Goal: Task Accomplishment & Management: Manage account settings

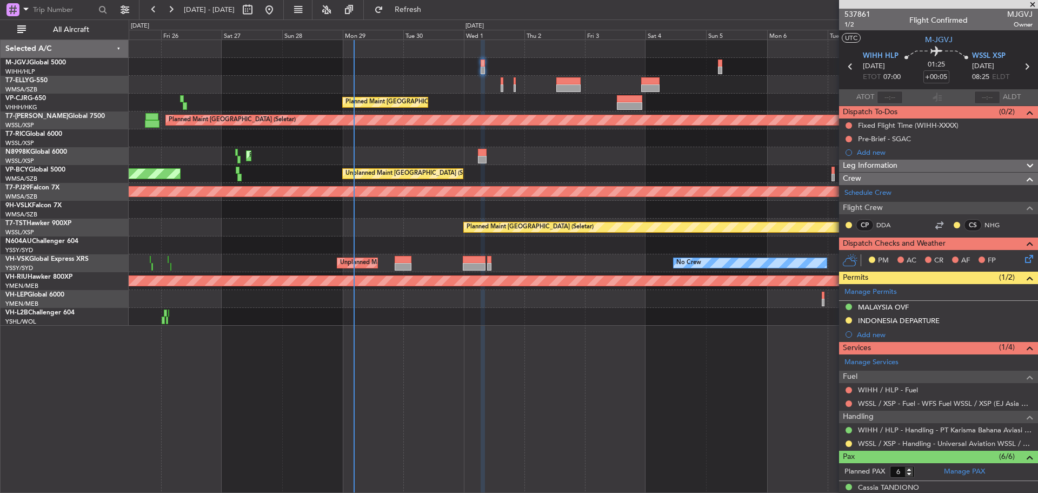
click at [292, 191] on div "Planned Maint [GEOGRAPHIC_DATA] ([GEOGRAPHIC_DATA] Intl) Planned Maint [GEOGRAP…" at bounding box center [583, 183] width 909 height 286
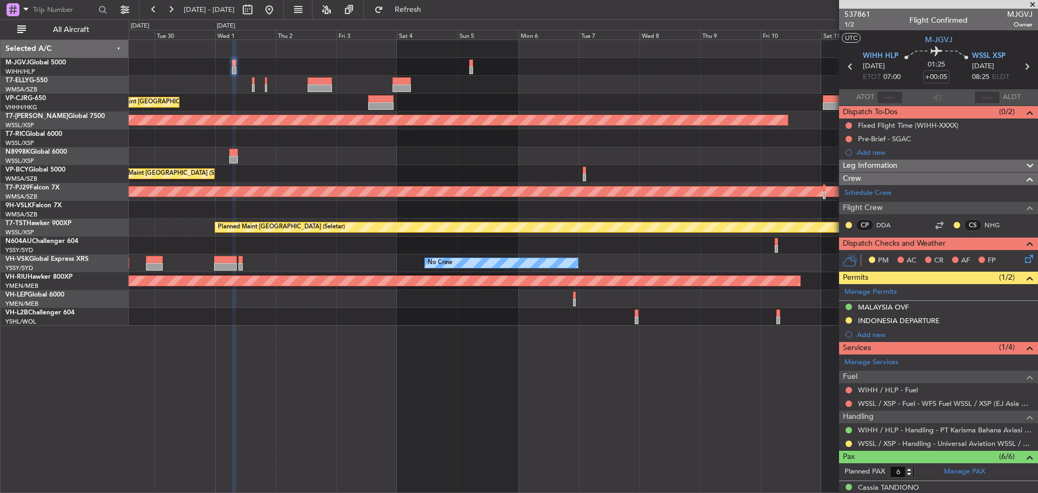
click at [511, 87] on div "Planned Maint [GEOGRAPHIC_DATA] ([GEOGRAPHIC_DATA] Intl) Planned Maint [GEOGRAP…" at bounding box center [583, 183] width 909 height 286
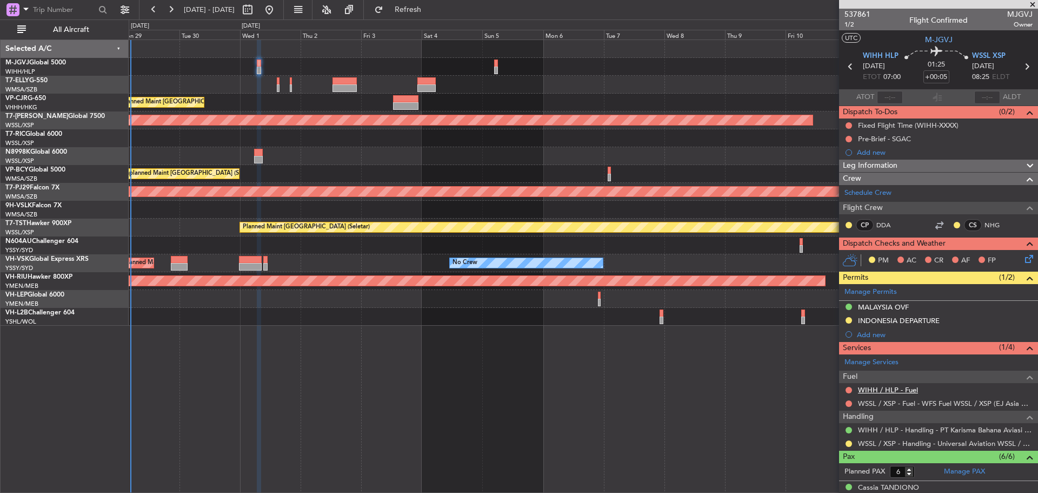
click at [901, 388] on link "WIHH / HLP - Fuel" at bounding box center [888, 389] width 60 height 9
click at [431, 12] on span "Refresh" at bounding box center [408, 10] width 45 height 8
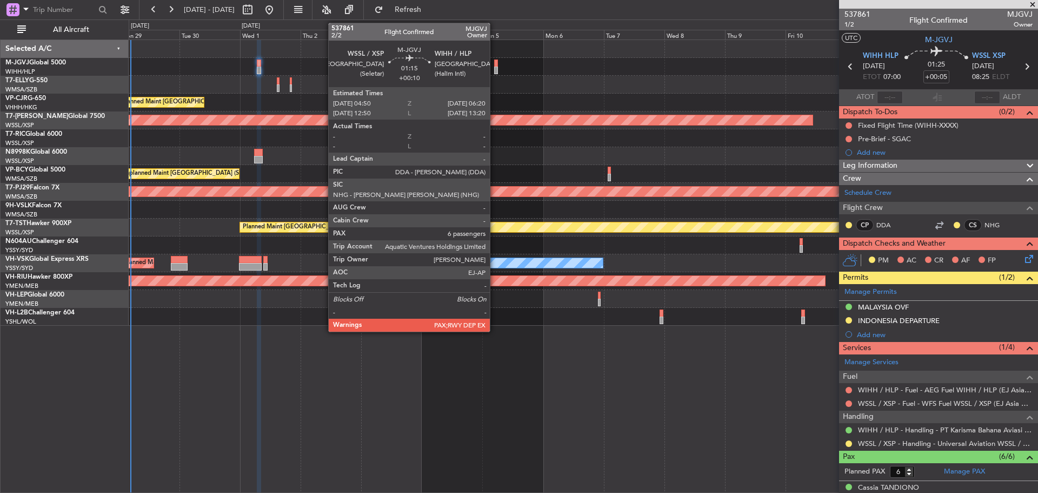
click at [495, 69] on div at bounding box center [496, 71] width 4 height 8
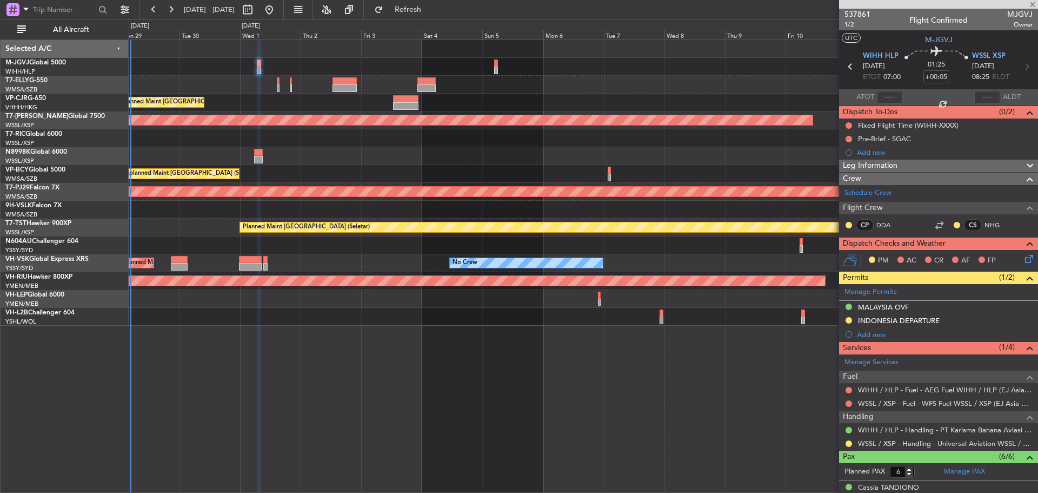
type input "+00:10"
type input "7"
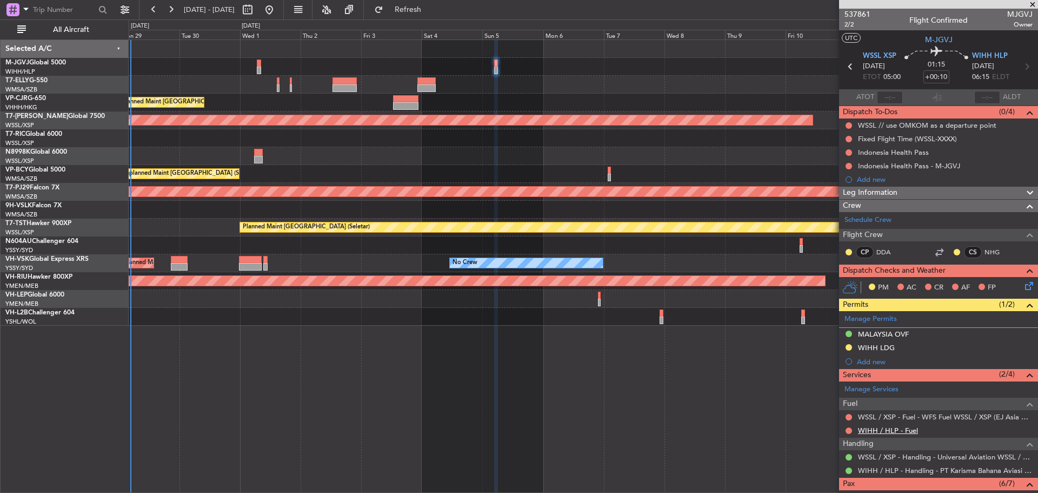
click at [869, 431] on link "WIHH / HLP - Fuel" at bounding box center [888, 430] width 60 height 9
click at [418, 6] on button "Refresh" at bounding box center [401, 9] width 65 height 17
click at [850, 64] on icon at bounding box center [851, 66] width 14 height 14
type input "+00:05"
type input "6"
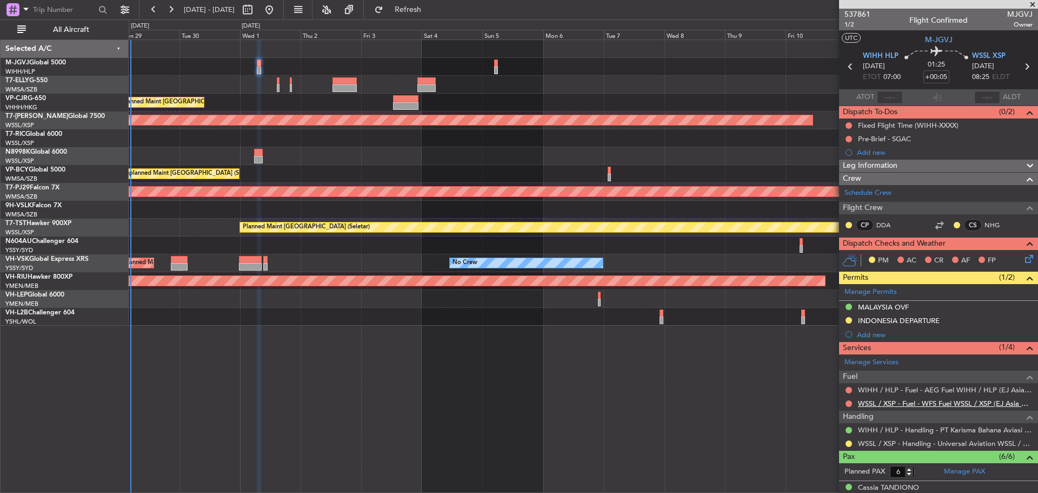
click at [877, 403] on link "WSSL / XSP - Fuel - WFS Fuel WSSL / XSP (EJ Asia Only)" at bounding box center [945, 403] width 175 height 9
click at [419, 9] on button "Refresh" at bounding box center [401, 9] width 65 height 17
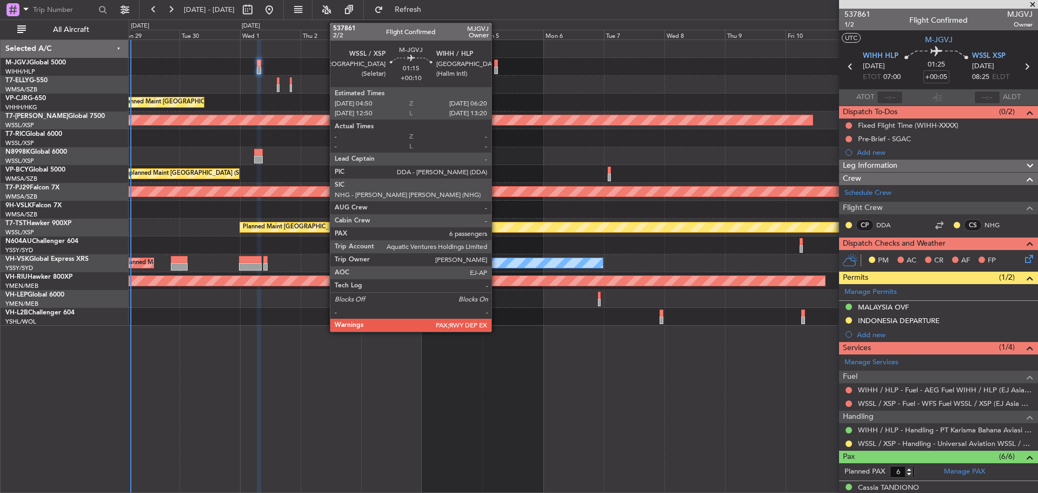
click at [497, 69] on div at bounding box center [496, 71] width 4 height 8
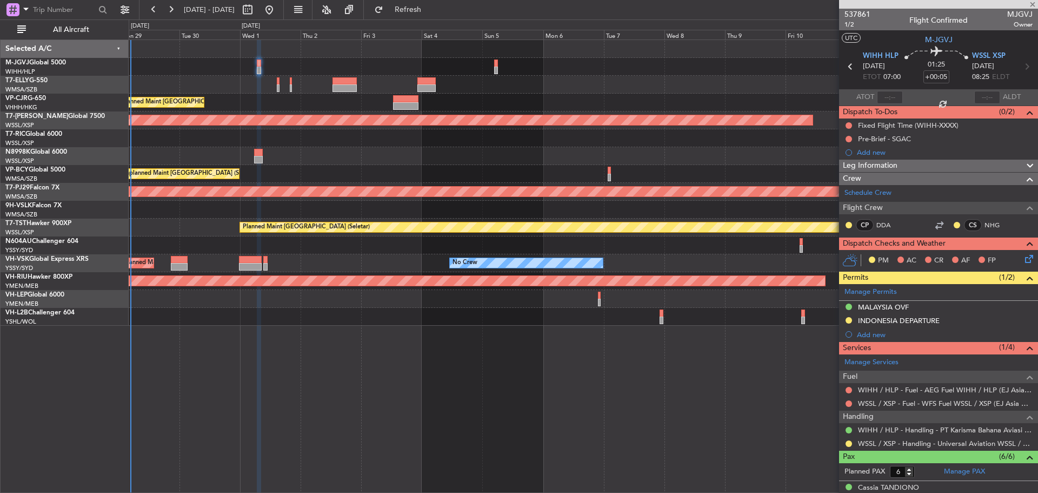
type input "+00:10"
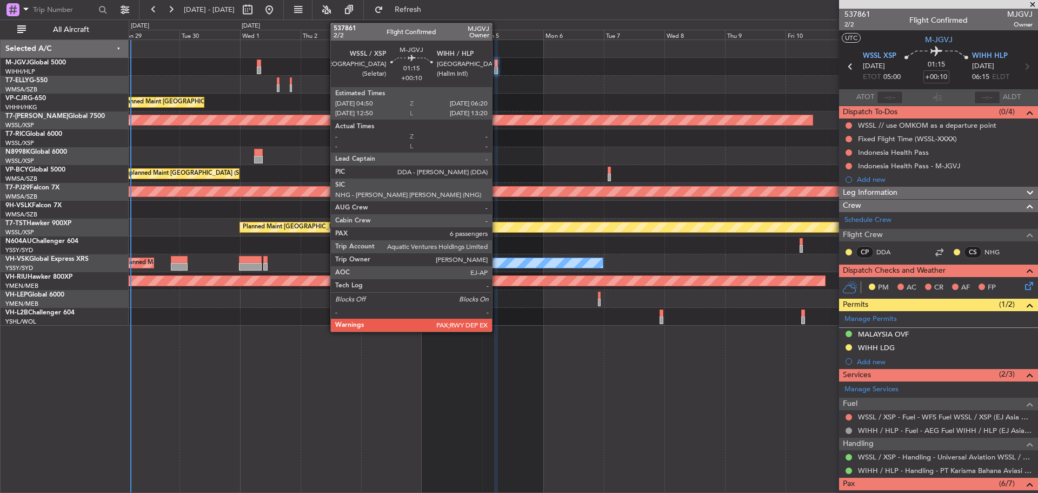
click at [497, 71] on div at bounding box center [496, 71] width 4 height 8
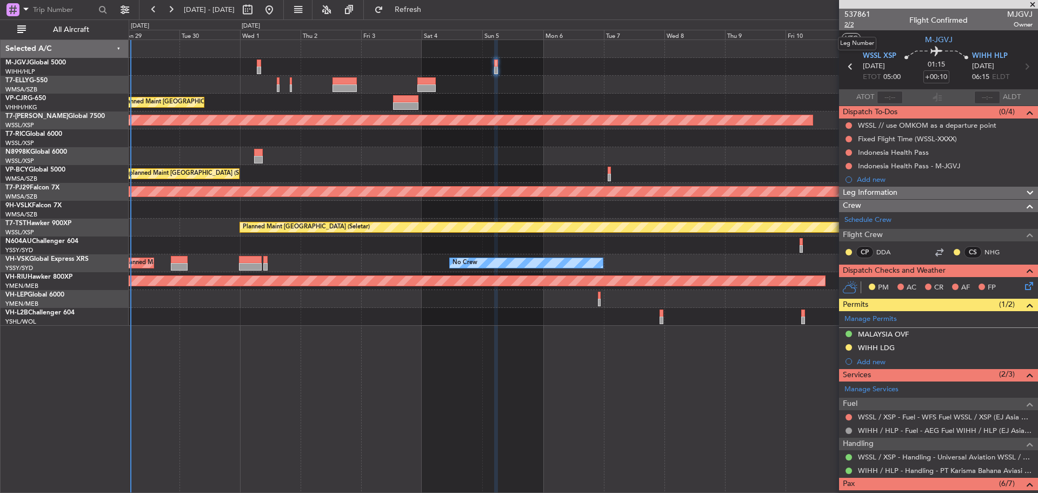
click at [848, 28] on span "2/2" at bounding box center [858, 24] width 26 height 9
click at [413, 11] on button "Refresh" at bounding box center [401, 9] width 65 height 17
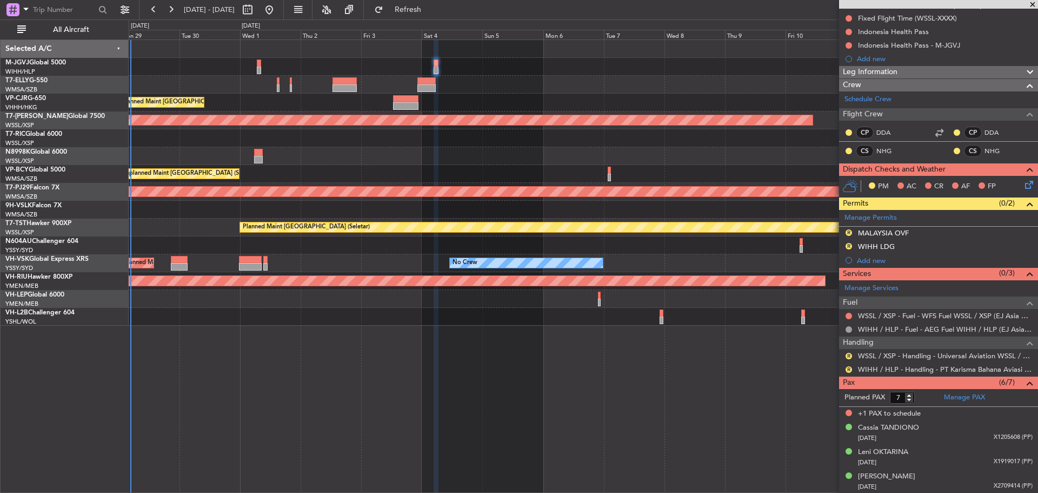
scroll to position [194, 0]
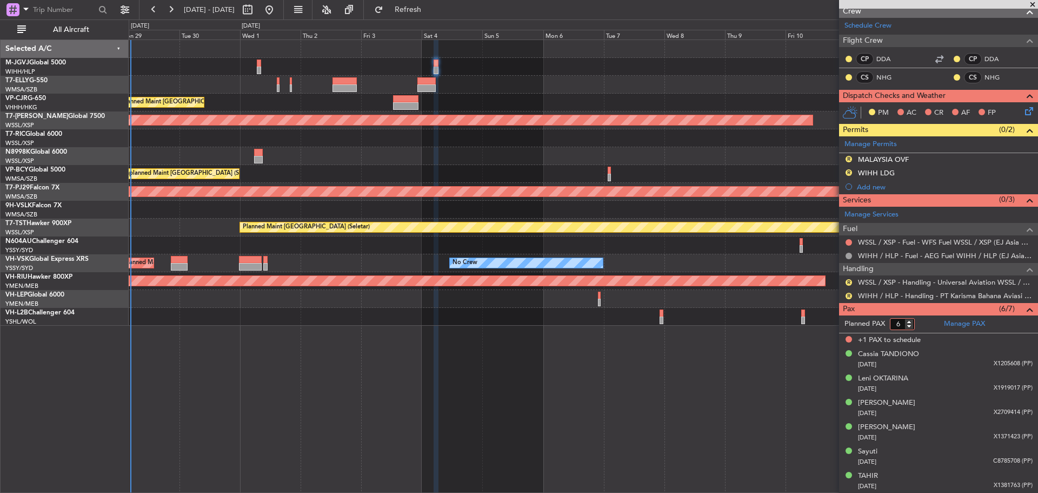
type input "6"
click at [911, 327] on input "6" at bounding box center [902, 324] width 25 height 12
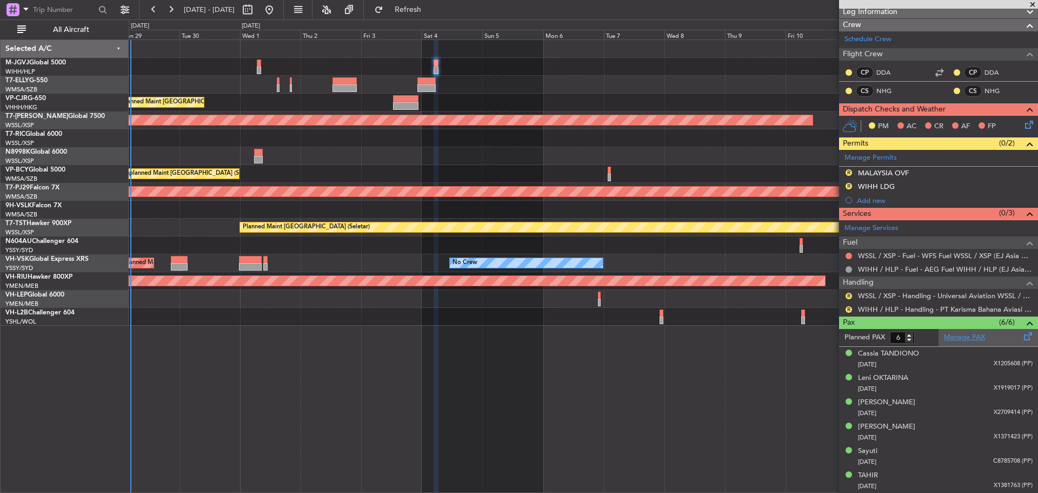
scroll to position [180, 0]
click at [969, 340] on link "Manage PAX" at bounding box center [964, 338] width 41 height 11
click at [431, 11] on span "Refresh" at bounding box center [408, 10] width 45 height 8
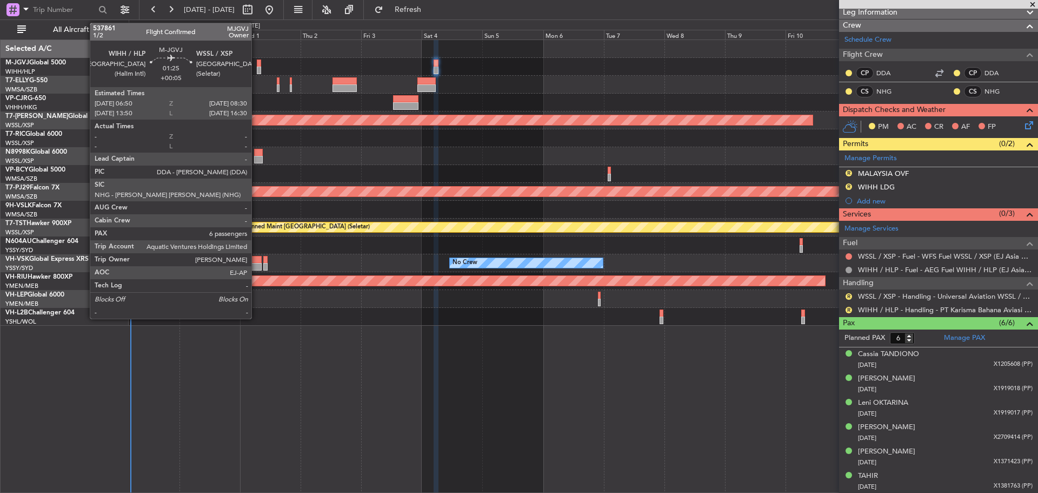
click at [257, 68] on div at bounding box center [259, 71] width 4 height 8
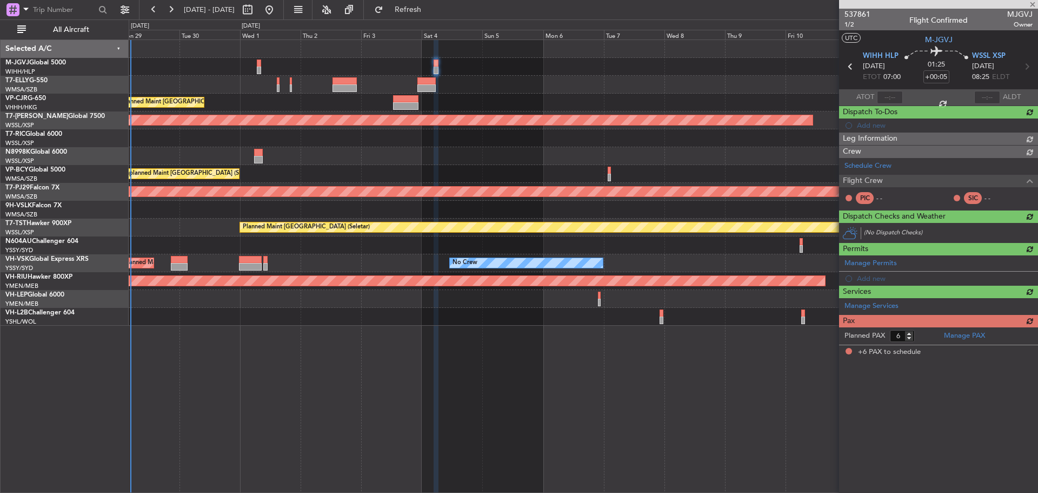
scroll to position [0, 0]
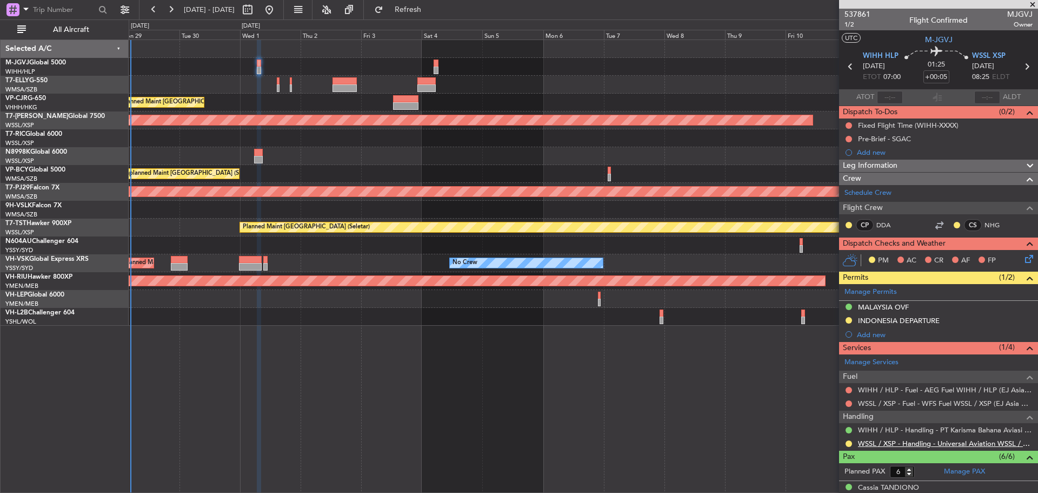
click at [904, 441] on link "WSSL / XSP - Handling - Universal Aviation WSSL / XSP" at bounding box center [945, 443] width 175 height 9
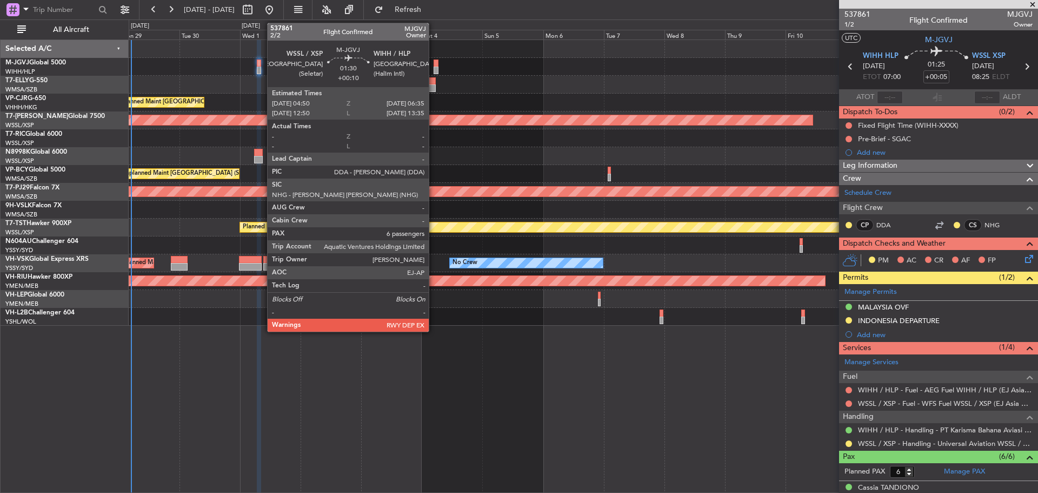
click at [434, 70] on div at bounding box center [436, 71] width 5 height 8
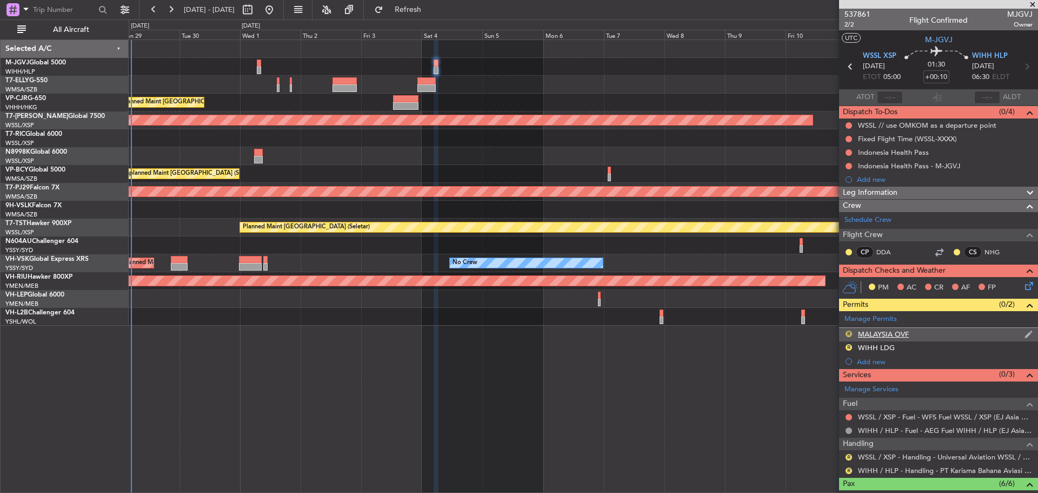
click at [847, 334] on button "R" at bounding box center [849, 333] width 6 height 6
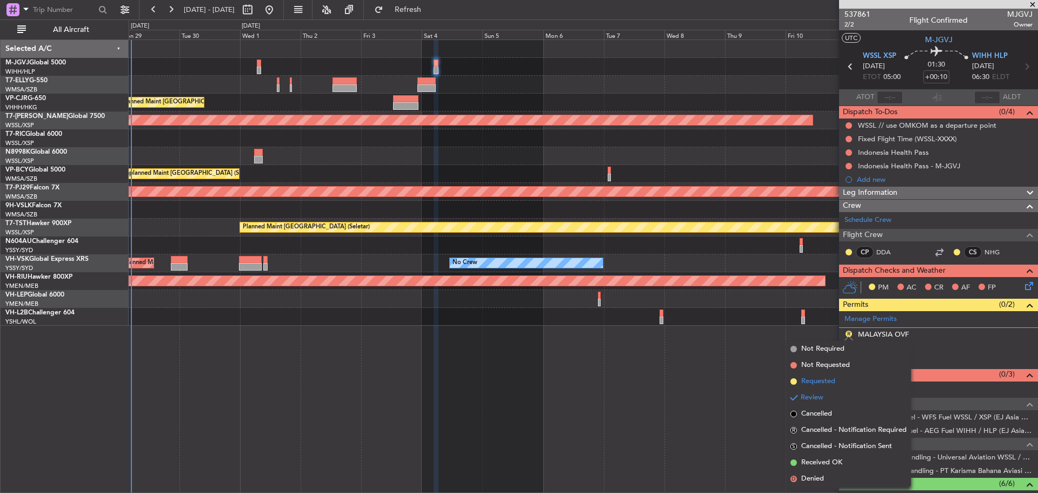
click at [813, 380] on span "Requested" at bounding box center [819, 381] width 34 height 11
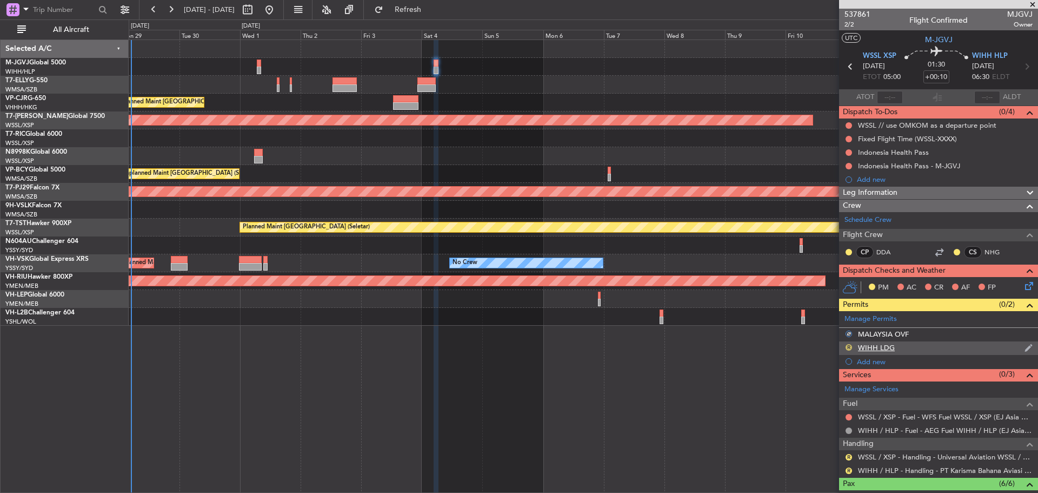
click at [848, 346] on button "R" at bounding box center [849, 347] width 6 height 6
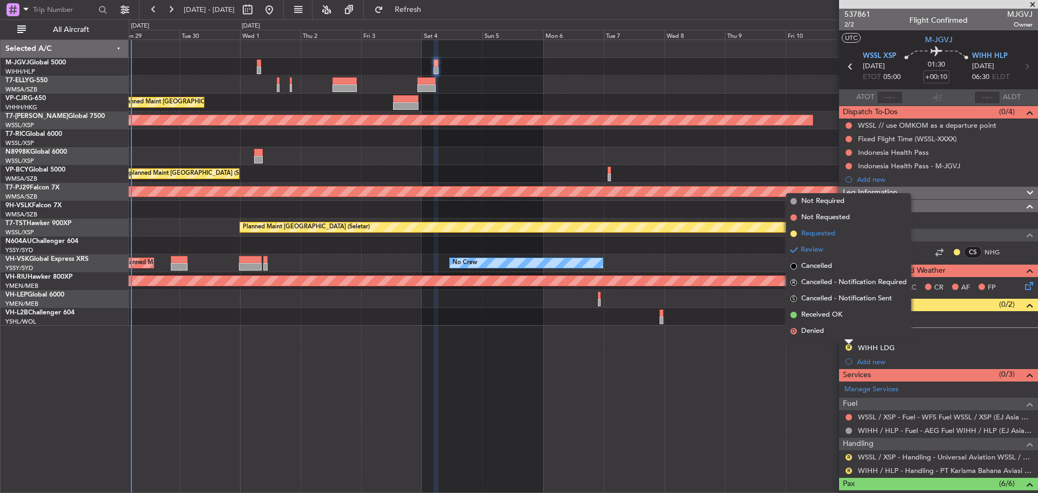
click at [823, 233] on span "Requested" at bounding box center [819, 233] width 34 height 11
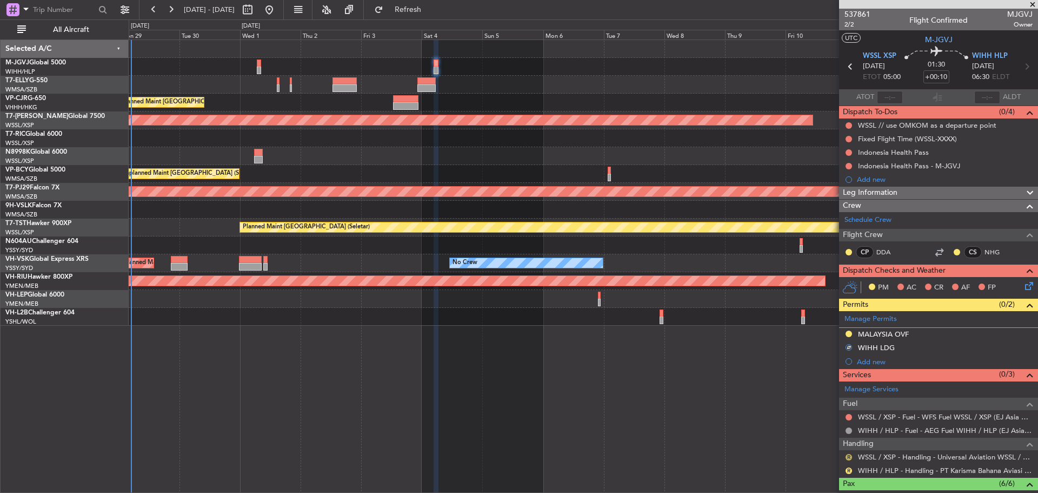
click at [850, 457] on button "R" at bounding box center [849, 457] width 6 height 6
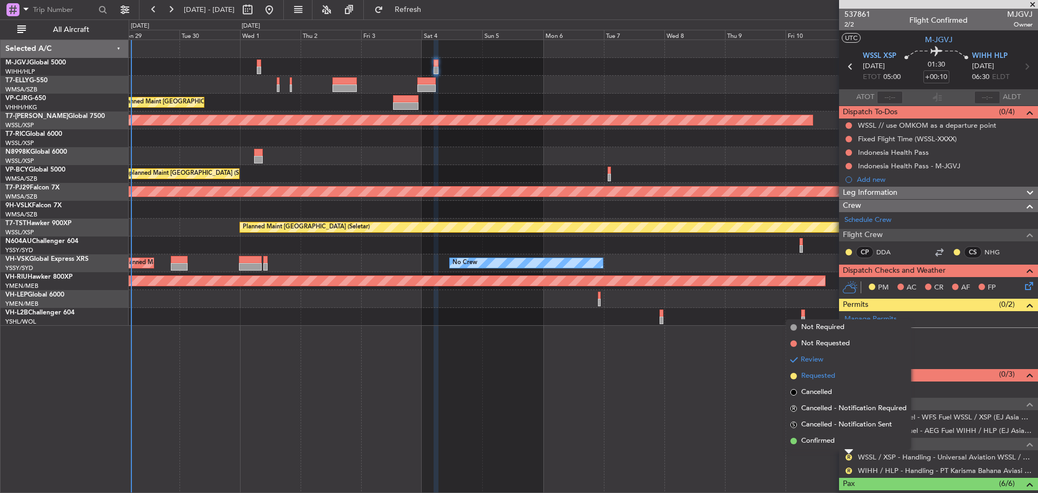
click at [822, 376] on span "Requested" at bounding box center [819, 375] width 34 height 11
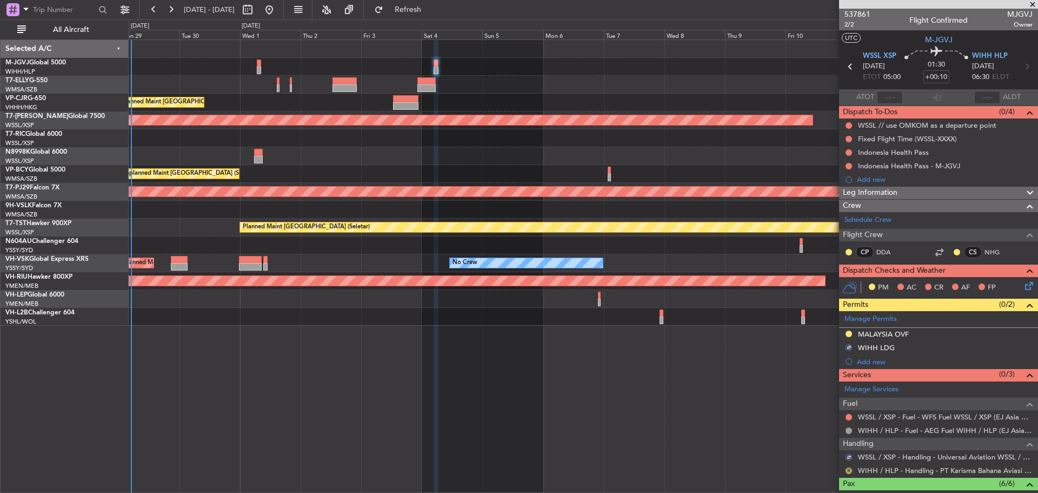
click at [848, 469] on button "R" at bounding box center [849, 470] width 6 height 6
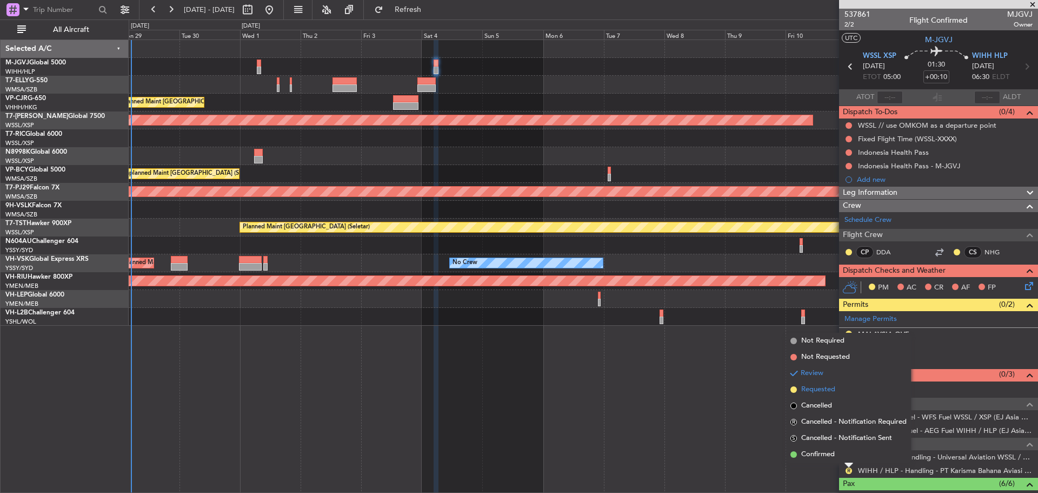
click at [810, 392] on span "Requested" at bounding box center [819, 389] width 34 height 11
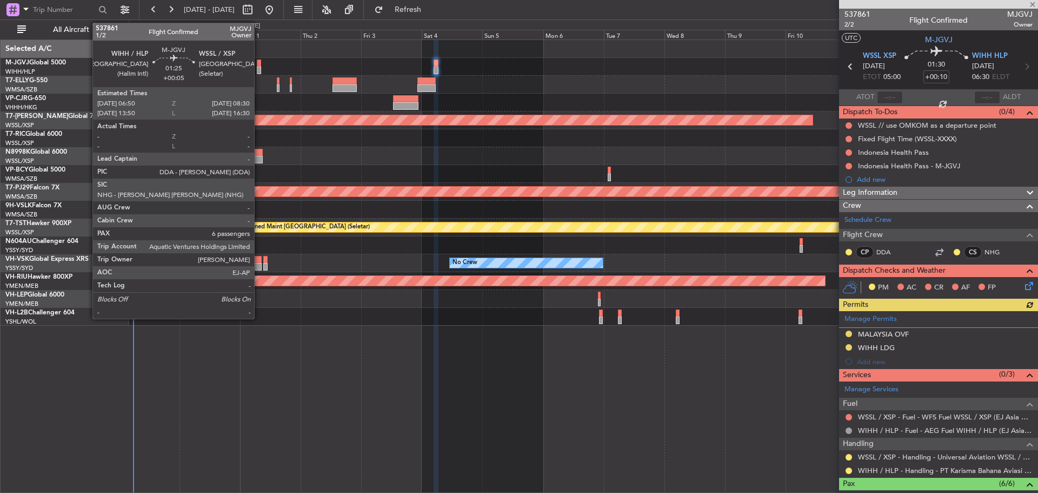
click at [259, 67] on div at bounding box center [259, 71] width 4 height 8
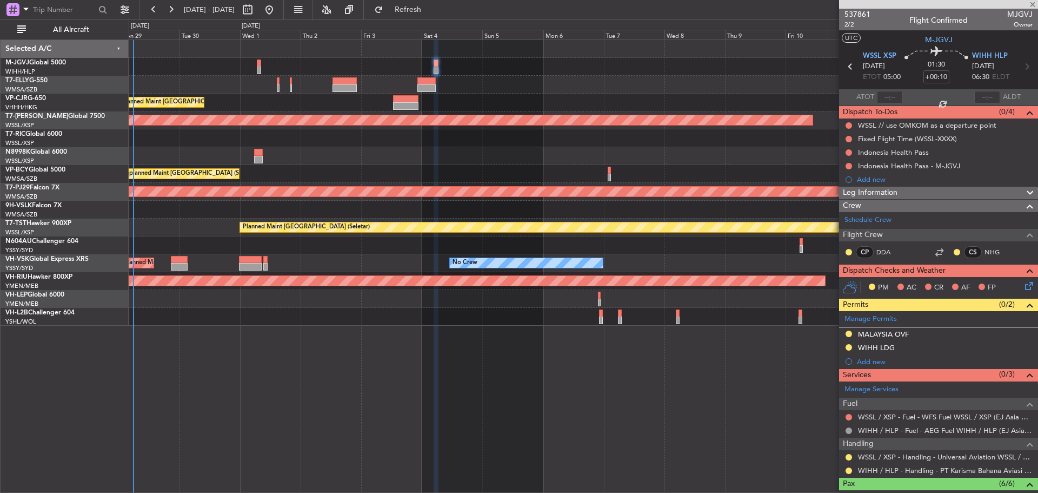
type input "+00:05"
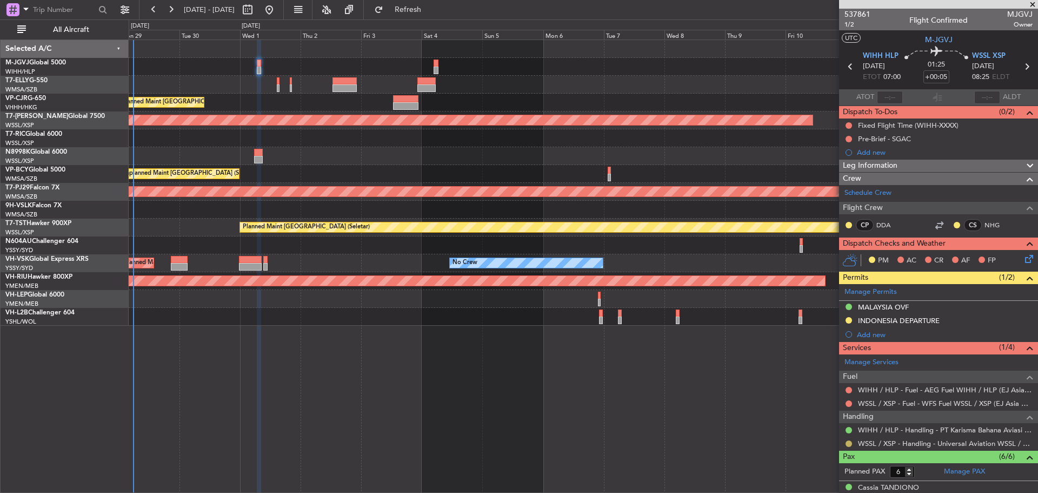
click at [848, 445] on button at bounding box center [849, 443] width 6 height 6
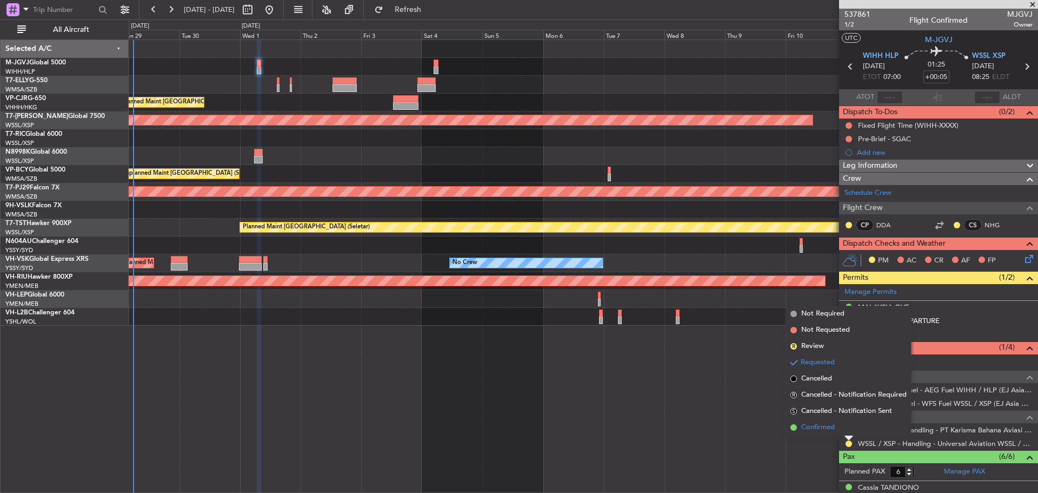
click at [843, 427] on li "Confirmed" at bounding box center [848, 427] width 125 height 16
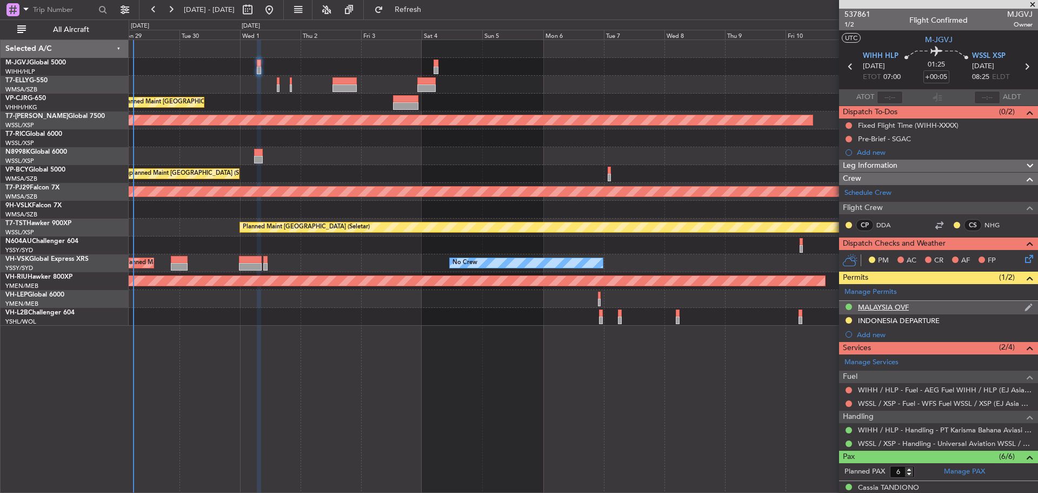
click at [992, 308] on div "MALAYSIA OVF" at bounding box center [938, 308] width 199 height 14
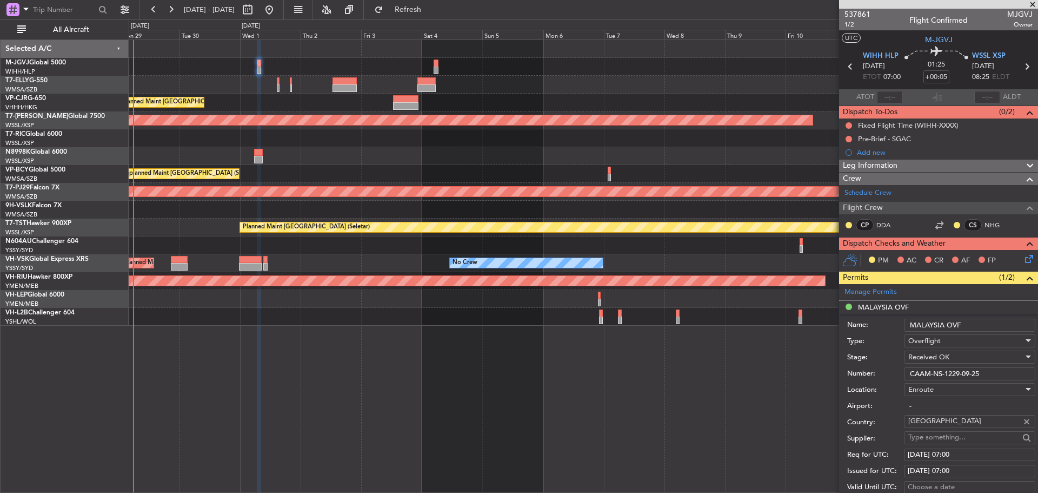
drag, startPoint x: 949, startPoint y: 374, endPoint x: 962, endPoint y: 372, distance: 13.1
click at [962, 372] on input "CAAM-NS-1229-09-25" at bounding box center [969, 373] width 131 height 13
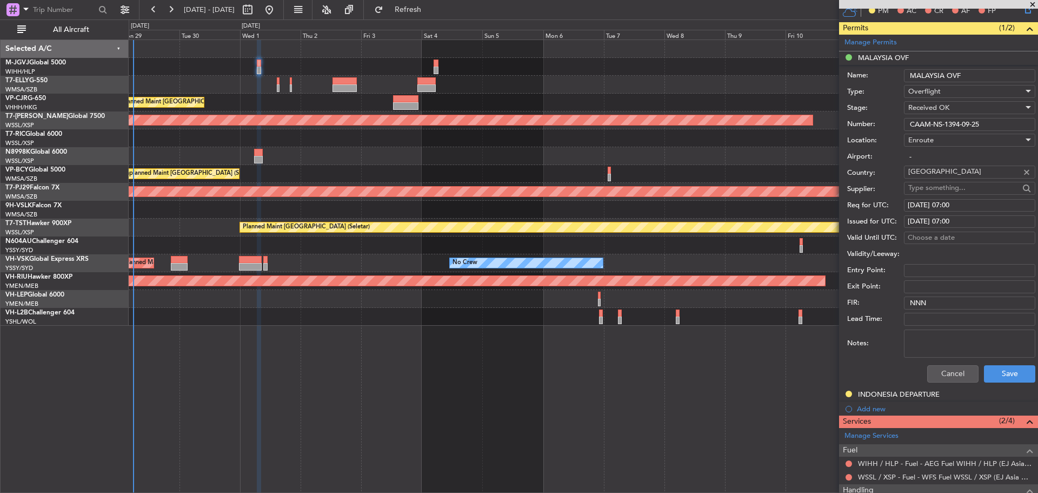
scroll to position [270, 0]
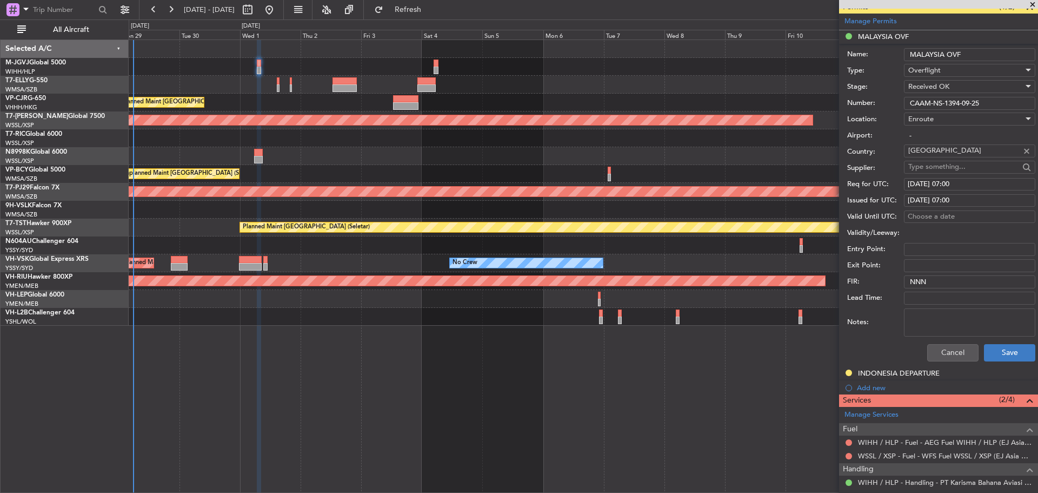
type input "CAAM-NS-1394-09-25"
click at [1008, 352] on button "Save" at bounding box center [1009, 352] width 51 height 17
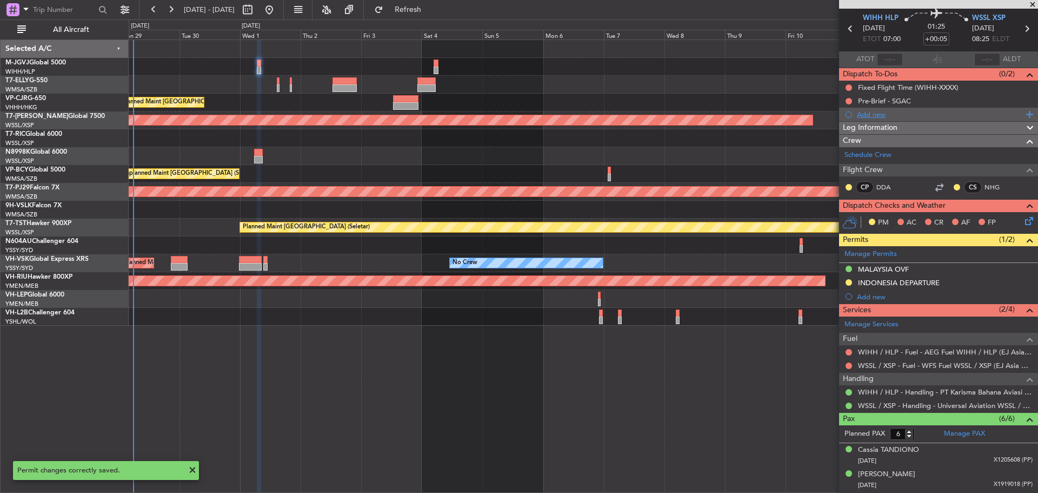
scroll to position [0, 0]
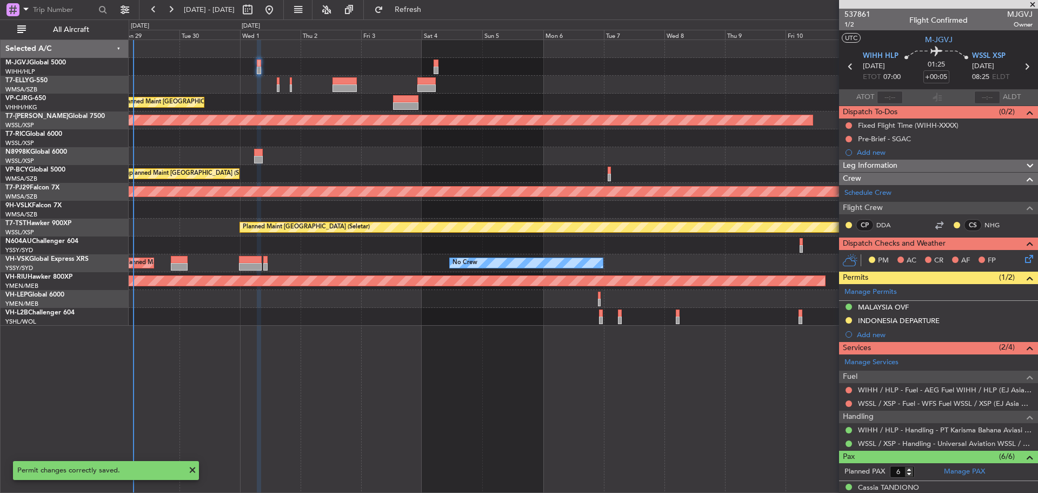
click at [1020, 67] on icon at bounding box center [1027, 66] width 14 height 14
type input "+00:10"
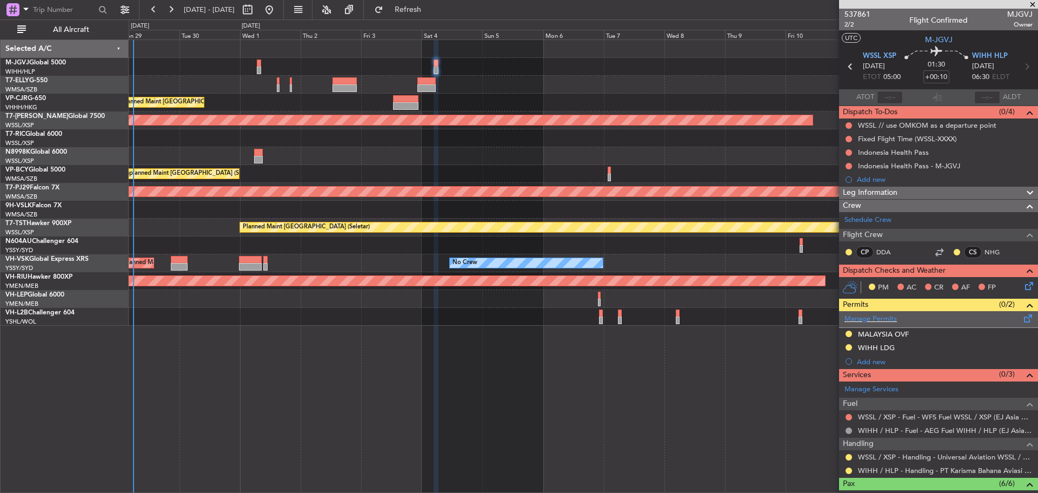
click at [1022, 319] on span at bounding box center [1028, 316] width 13 height 8
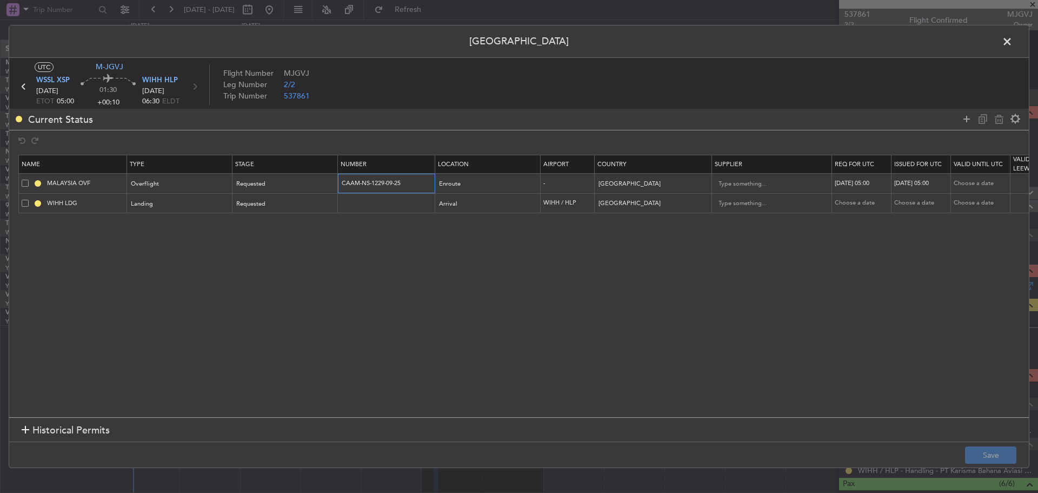
drag, startPoint x: 375, startPoint y: 184, endPoint x: 385, endPoint y: 183, distance: 9.3
click at [385, 183] on input "CAAM-NS-1229-09-25" at bounding box center [388, 182] width 94 height 9
type input "CAAM-NS-1394-09-25"
click at [851, 182] on div "[DATE] 05:00" at bounding box center [863, 183] width 56 height 9
select select "10"
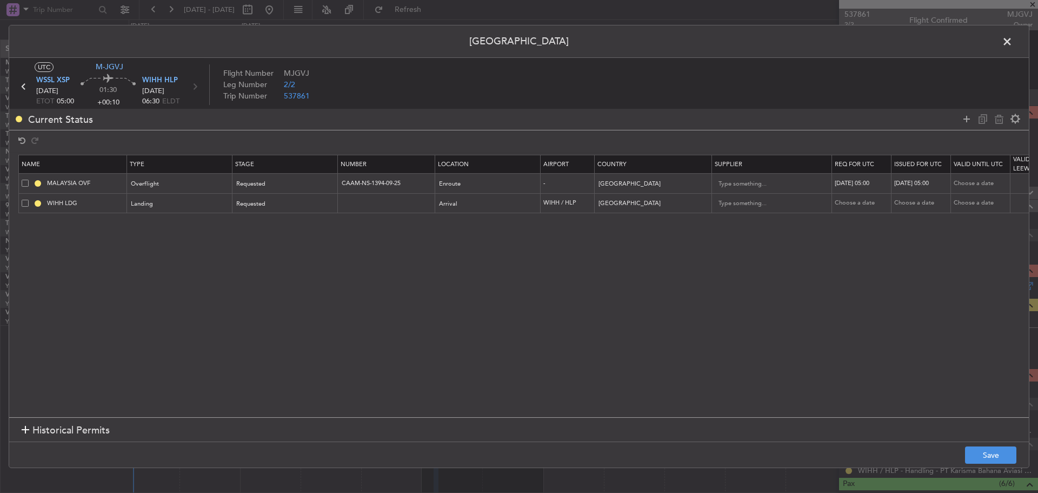
select select "2025"
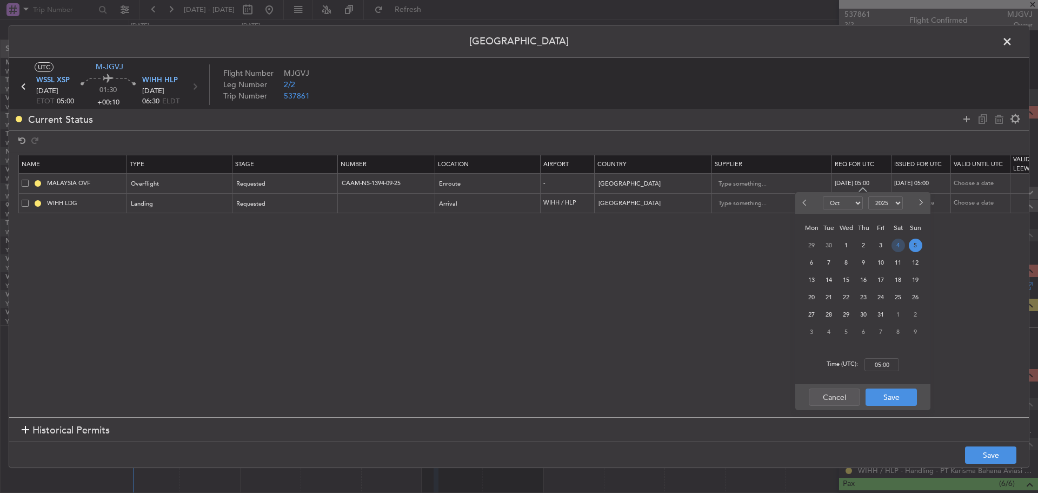
drag, startPoint x: 895, startPoint y: 245, endPoint x: 883, endPoint y: 270, distance: 28.1
click at [895, 246] on span "4" at bounding box center [899, 246] width 14 height 14
click at [876, 364] on input "00:00" at bounding box center [882, 364] width 35 height 13
type input "05:00"
click at [886, 395] on button "Save" at bounding box center [891, 396] width 51 height 17
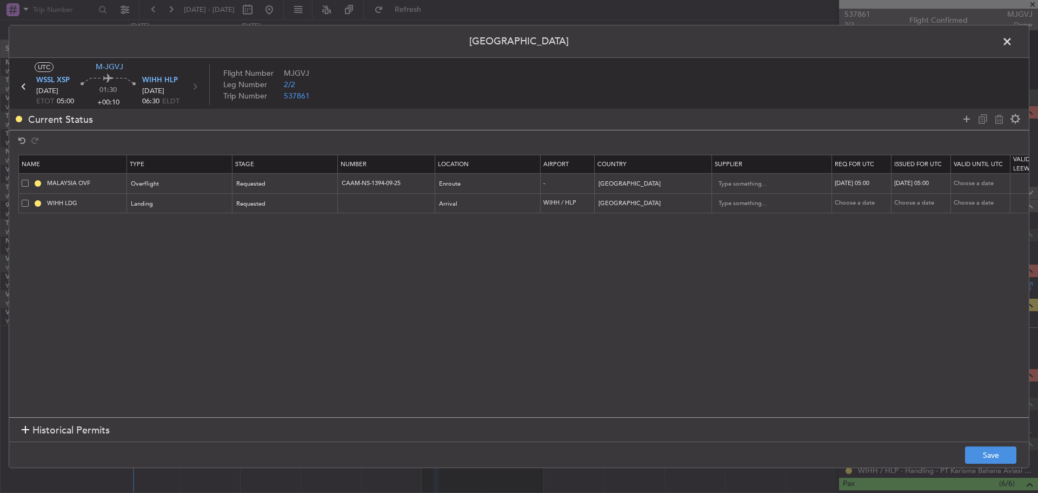
click at [918, 181] on div "[DATE] 05:00" at bounding box center [923, 183] width 56 height 9
select select "10"
select select "2025"
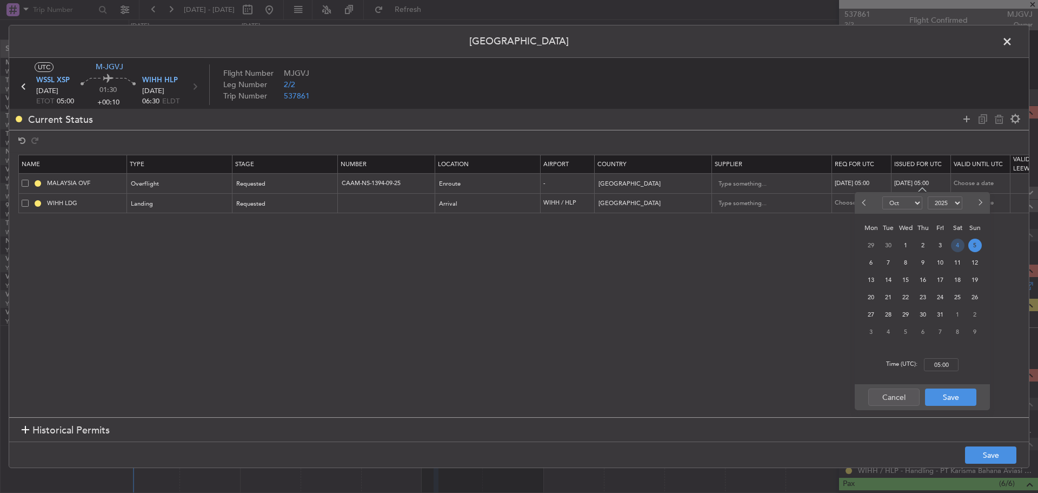
click at [954, 246] on span "4" at bounding box center [958, 246] width 14 height 14
click at [943, 358] on input "00:00" at bounding box center [941, 364] width 35 height 13
type input "05:00"
click at [959, 396] on button "Save" at bounding box center [950, 396] width 51 height 17
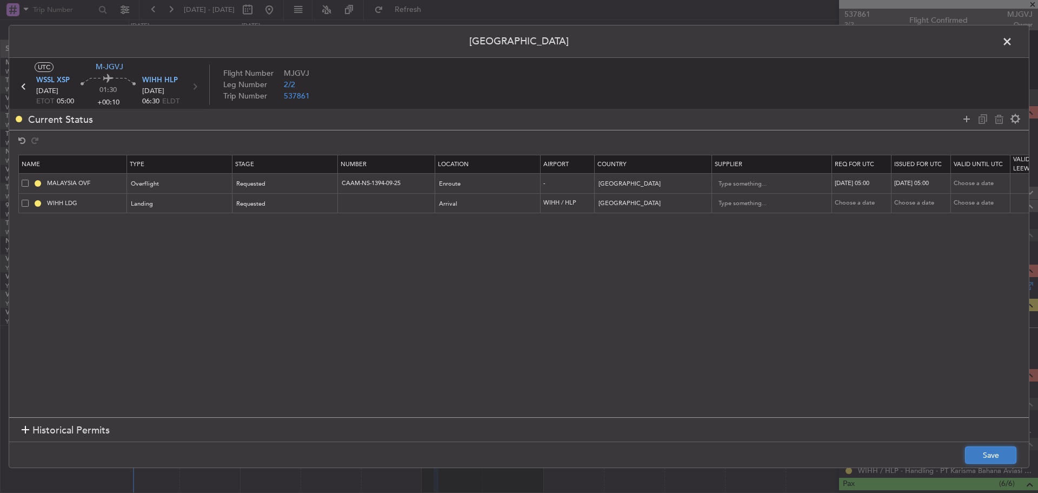
click at [1000, 455] on button "Save" at bounding box center [990, 454] width 51 height 17
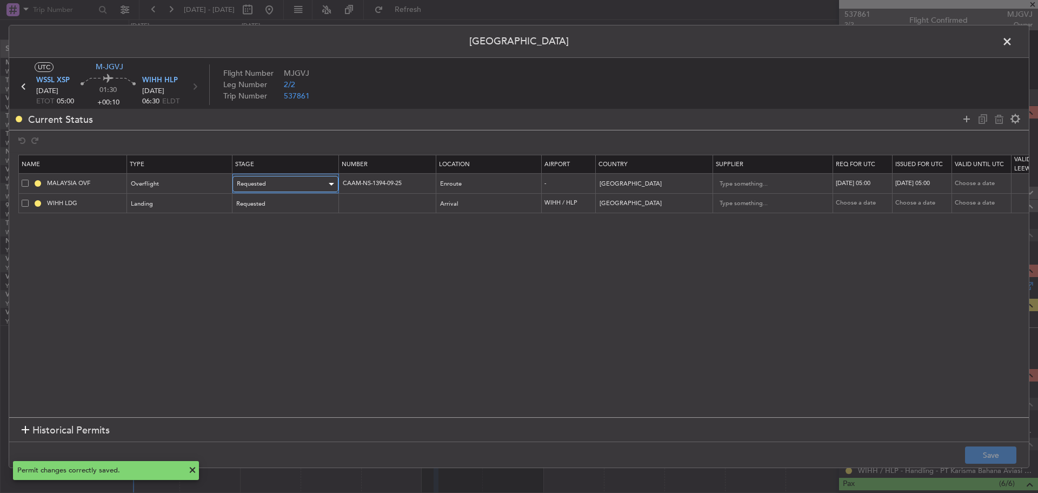
click at [307, 185] on div "Requested" at bounding box center [282, 184] width 90 height 16
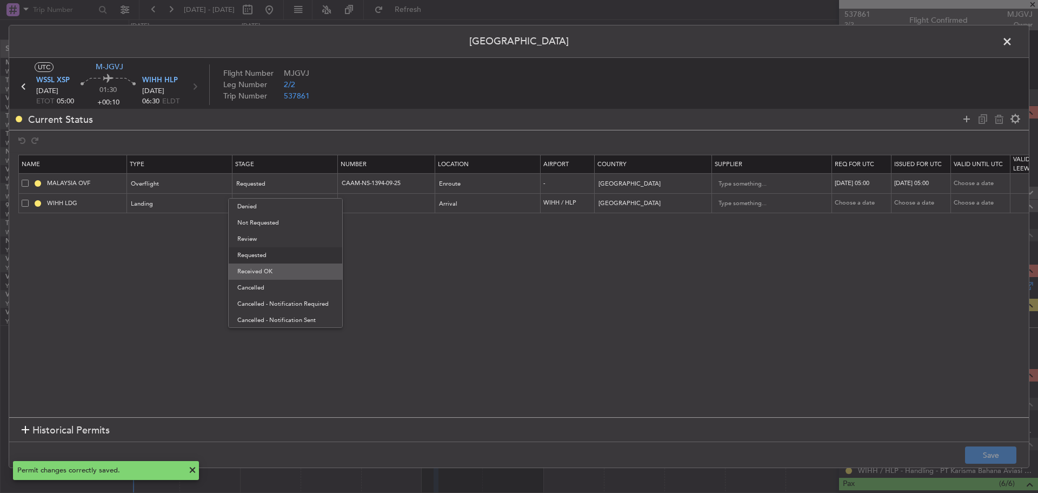
click at [296, 269] on span "Received OK" at bounding box center [285, 271] width 96 height 16
click at [978, 449] on button "Save" at bounding box center [990, 454] width 51 height 17
click at [1013, 41] on span at bounding box center [1013, 45] width 0 height 22
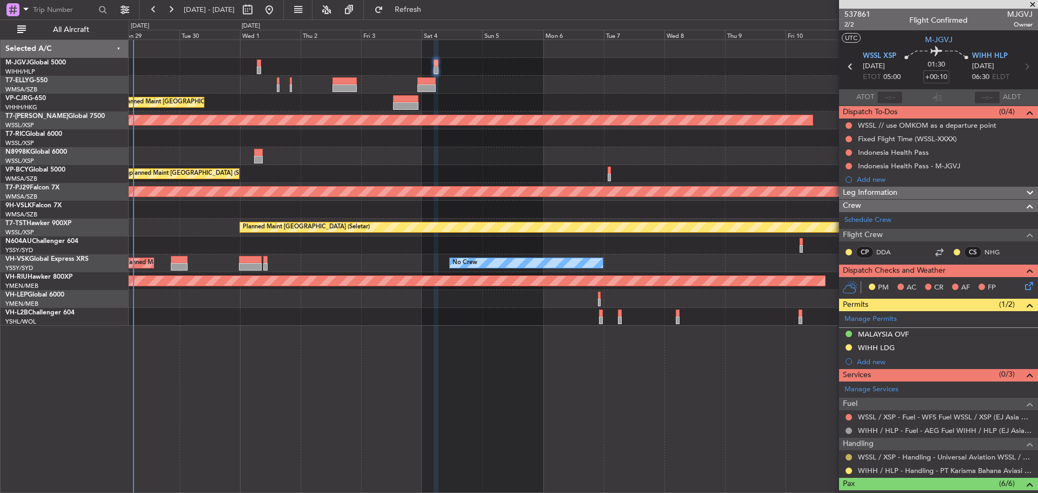
click at [849, 456] on button at bounding box center [849, 457] width 6 height 6
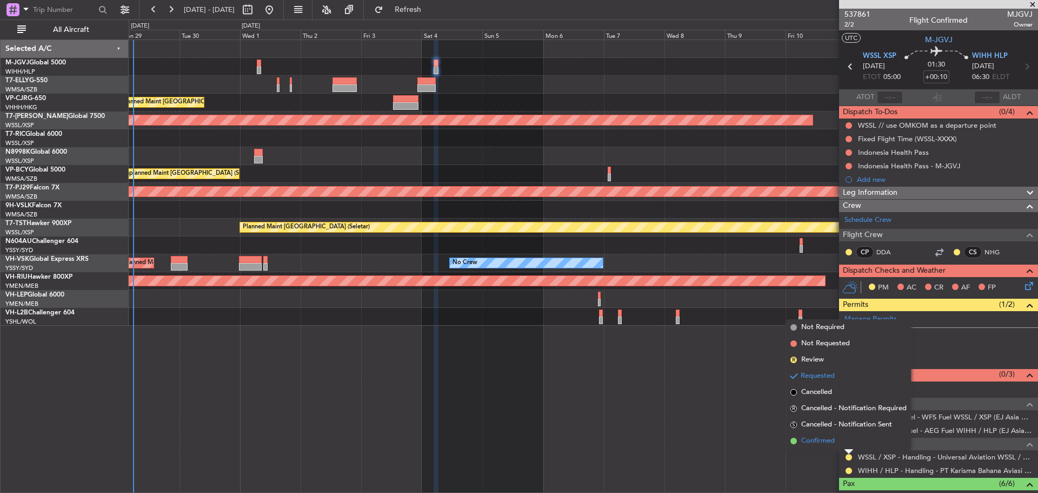
click at [811, 441] on span "Confirmed" at bounding box center [819, 440] width 34 height 11
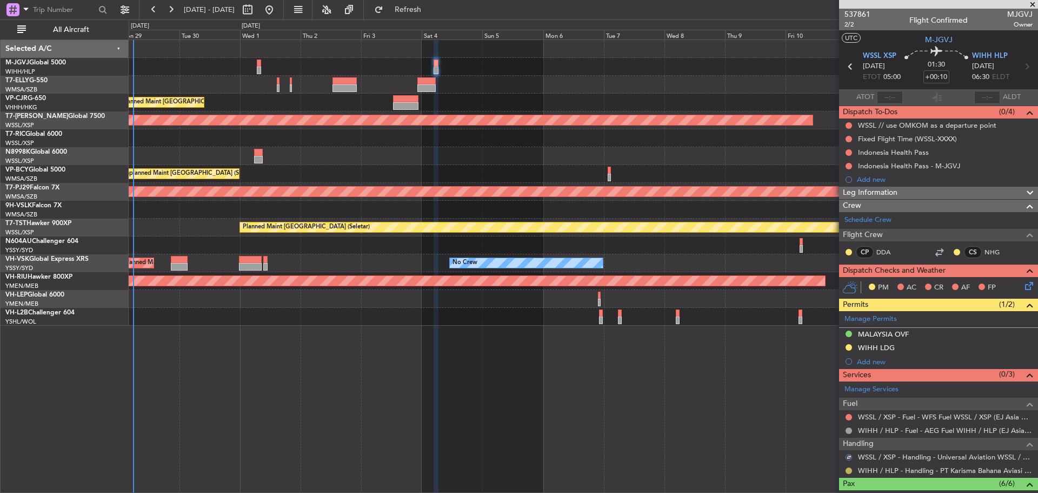
click at [849, 470] on button at bounding box center [849, 470] width 6 height 6
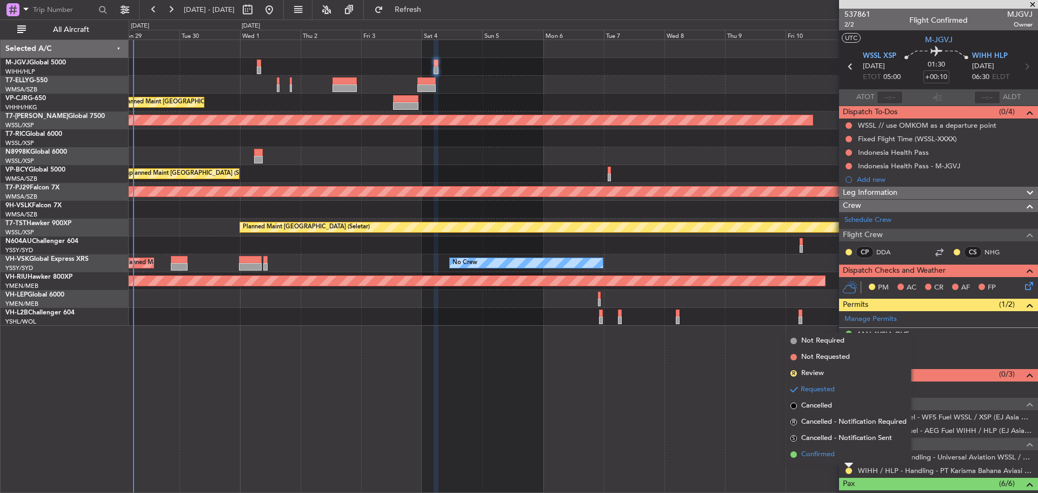
click at [809, 452] on span "Confirmed" at bounding box center [819, 454] width 34 height 11
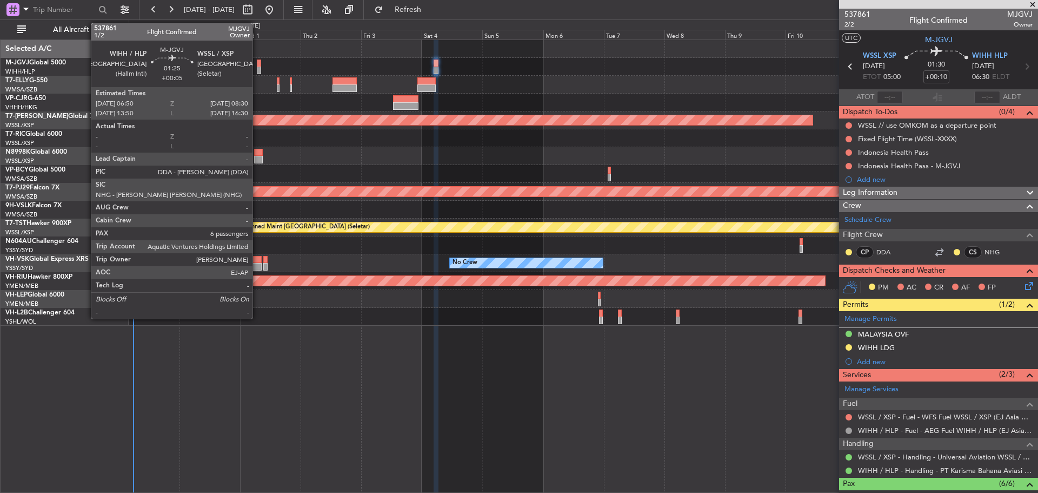
click at [257, 71] on div at bounding box center [259, 71] width 4 height 8
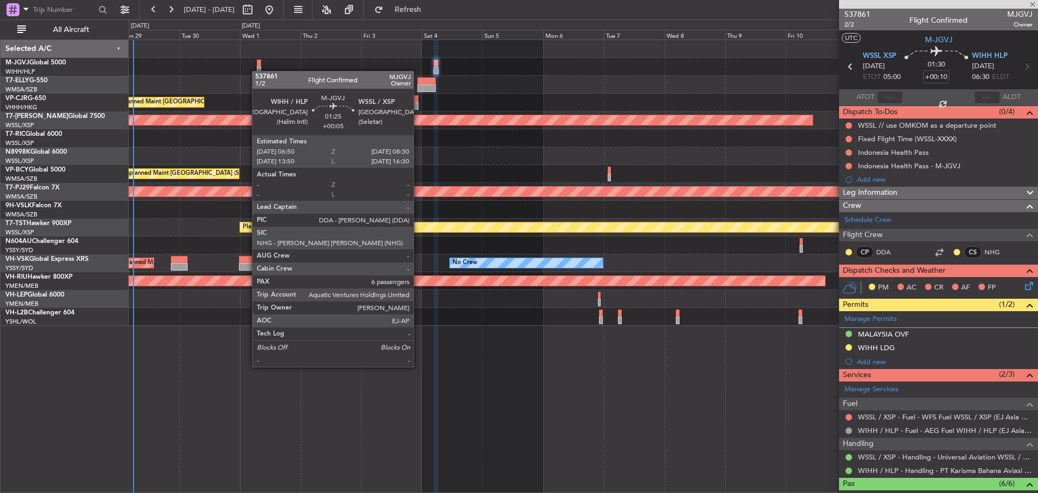
type input "+00:05"
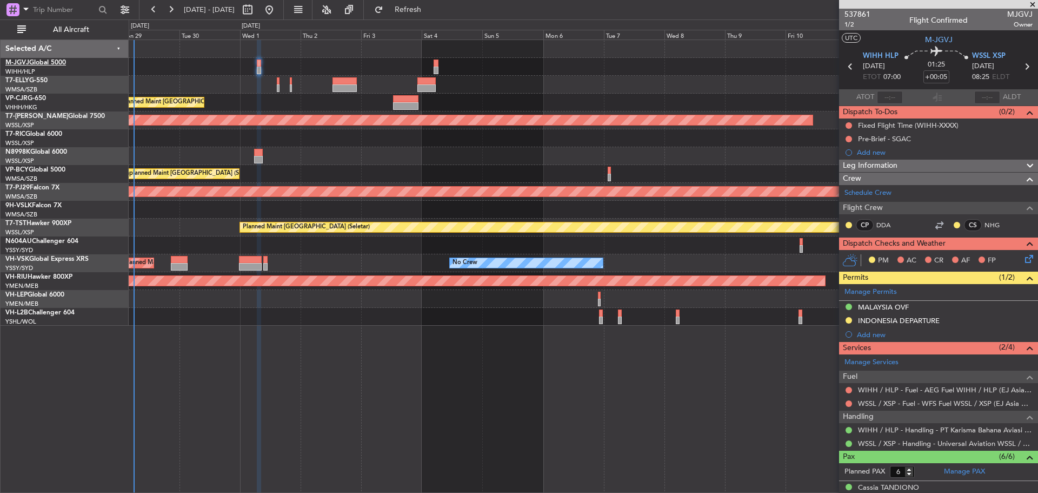
click at [54, 60] on link "M-JGVJ Global 5000" at bounding box center [35, 62] width 61 height 6
click at [35, 61] on link "M-JGVJ Global 5000" at bounding box center [35, 62] width 61 height 6
click at [52, 63] on link "M-JGVJ Global 5000" at bounding box center [35, 62] width 61 height 6
click at [35, 62] on link "M-JGVJ Global 5000" at bounding box center [35, 62] width 61 height 6
click at [45, 83] on link "T7-ELLY G-550" at bounding box center [26, 80] width 42 height 6
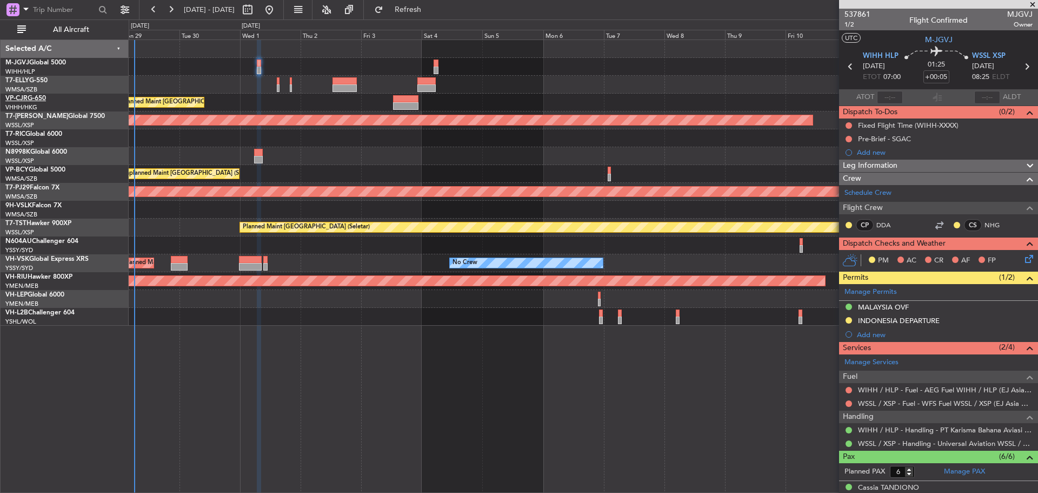
click at [35, 97] on link "VP-CJR G-650" at bounding box center [25, 98] width 41 height 6
click at [32, 82] on link "T7-ELLY G-550" at bounding box center [26, 80] width 42 height 6
click at [38, 118] on link "T7-[PERSON_NAME] Global 7500" at bounding box center [55, 116] width 100 height 6
click at [34, 62] on link "M-JGVJ Global 5000" at bounding box center [35, 62] width 61 height 6
click at [44, 82] on link "T7-ELLY G-550" at bounding box center [26, 80] width 42 height 6
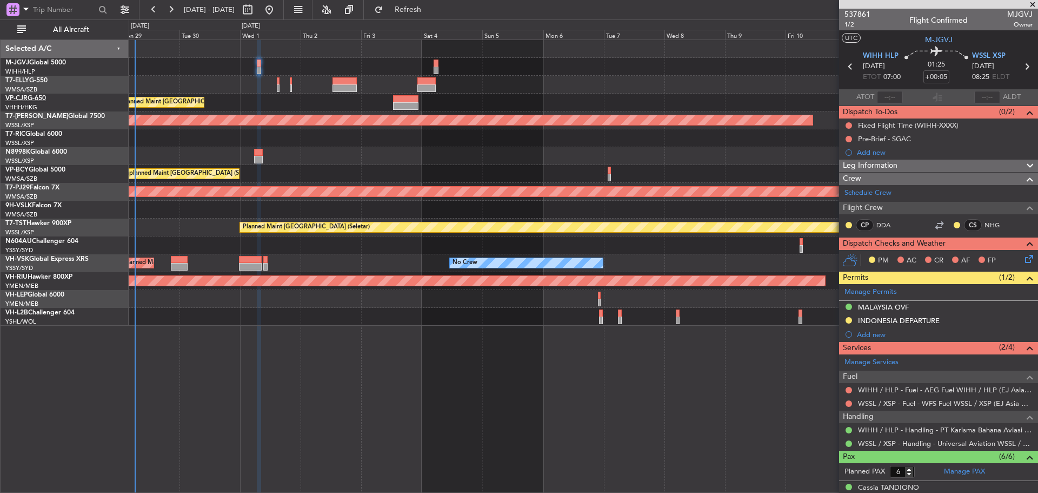
click at [28, 99] on link "VP-CJR G-650" at bounding box center [25, 98] width 41 height 6
click at [36, 131] on link "T7-RIC Global 6000" at bounding box center [33, 134] width 57 height 6
click at [39, 154] on link "N8998K Global 6000" at bounding box center [36, 152] width 62 height 6
click at [31, 149] on link "N8998K Global 6000" at bounding box center [36, 152] width 62 height 6
click at [45, 169] on link "VP-BCY Global 5000" at bounding box center [35, 170] width 60 height 6
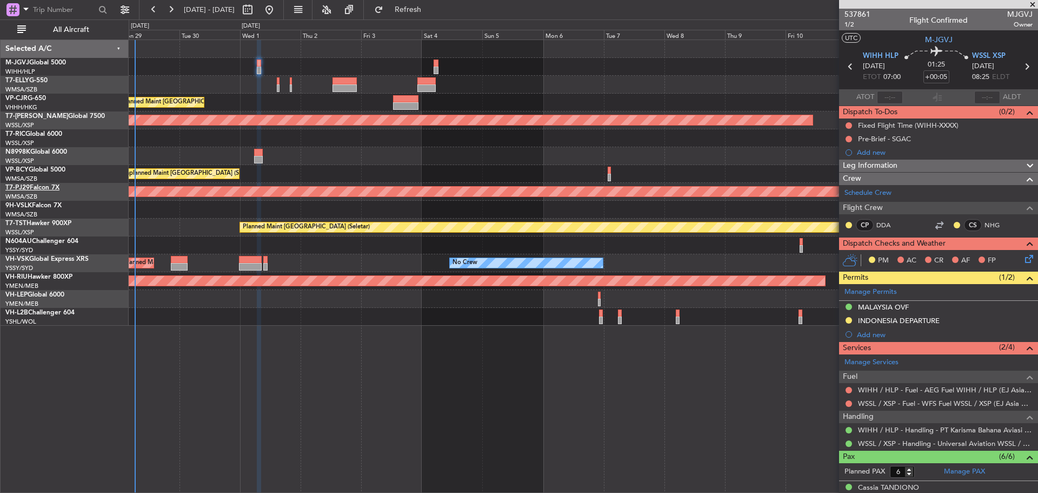
click at [41, 188] on link "T7-PJ29 Falcon 7X" at bounding box center [32, 187] width 54 height 6
click at [32, 221] on link "T7-TST Hawker 900XP" at bounding box center [38, 223] width 66 height 6
click at [38, 241] on link "N604AU Challenger 604" at bounding box center [41, 241] width 73 height 6
click at [33, 258] on link "VH-VSK Global Express XRS" at bounding box center [46, 259] width 83 height 6
click at [54, 275] on link "VH-RIU Hawker 800XP" at bounding box center [38, 277] width 67 height 6
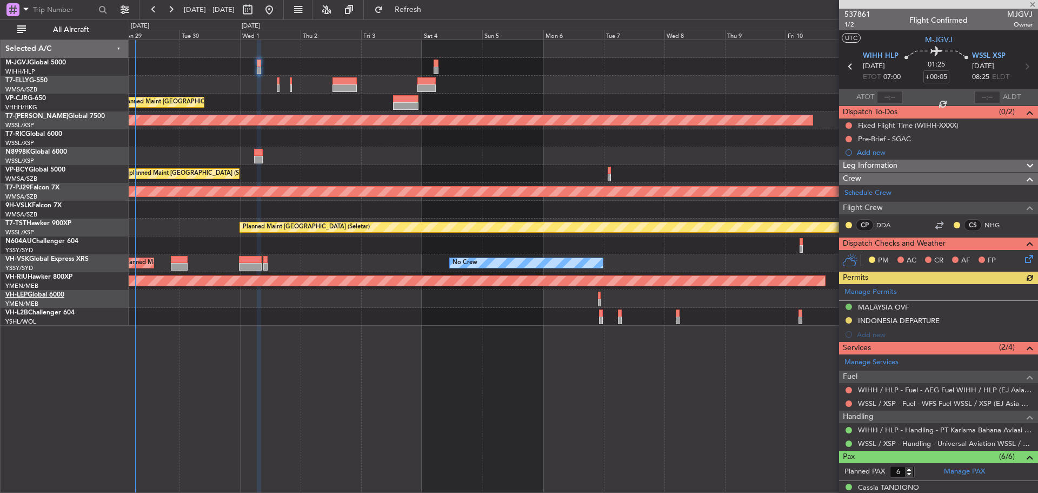
click at [39, 296] on link "VH-LEP Global 6000" at bounding box center [34, 295] width 59 height 6
click at [38, 313] on link "VH-L2B Challenger 604" at bounding box center [39, 312] width 69 height 6
